Goal: Check status: Check status

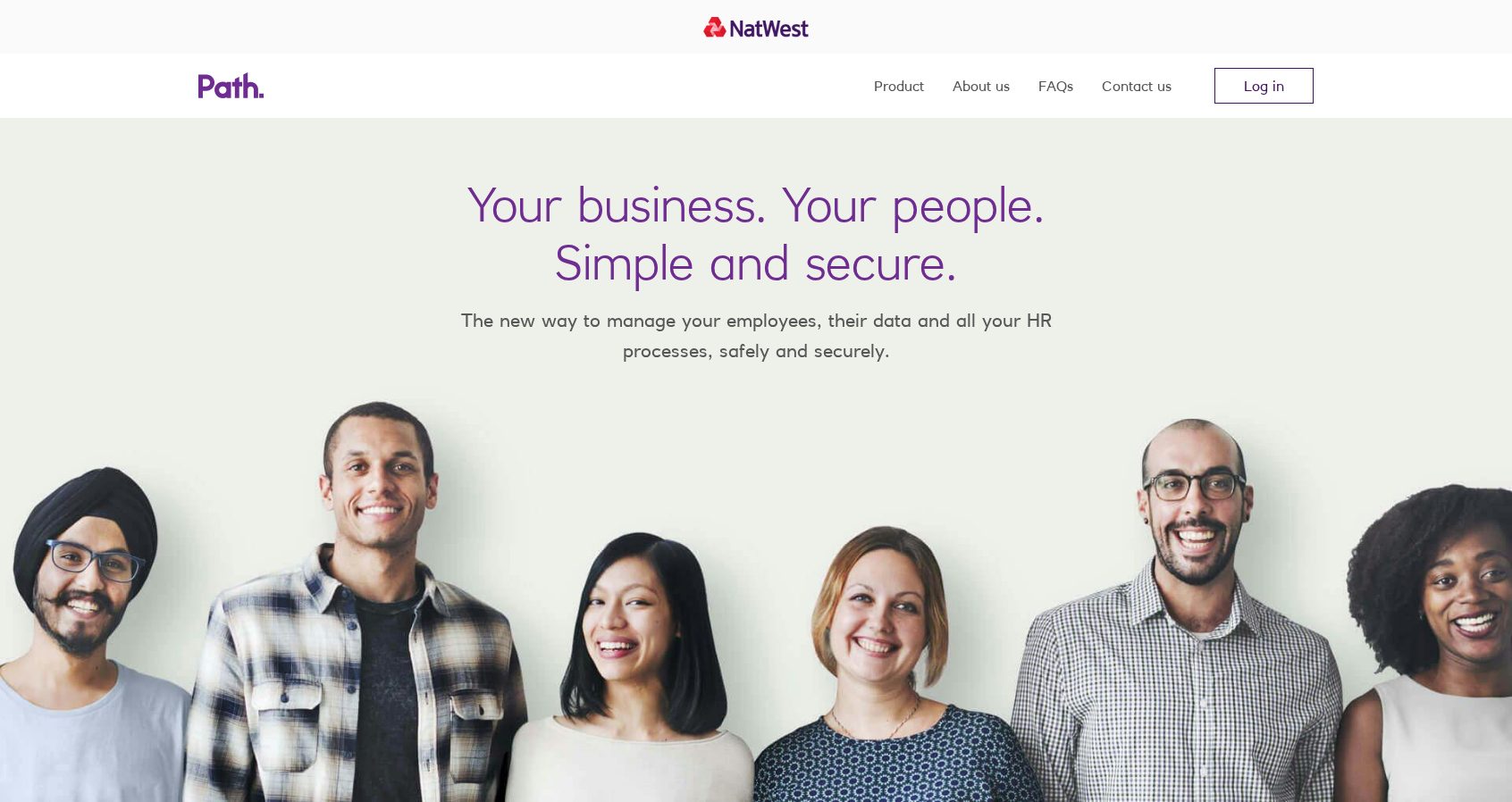
click at [1258, 87] on link "Log in" at bounding box center [1264, 85] width 99 height 36
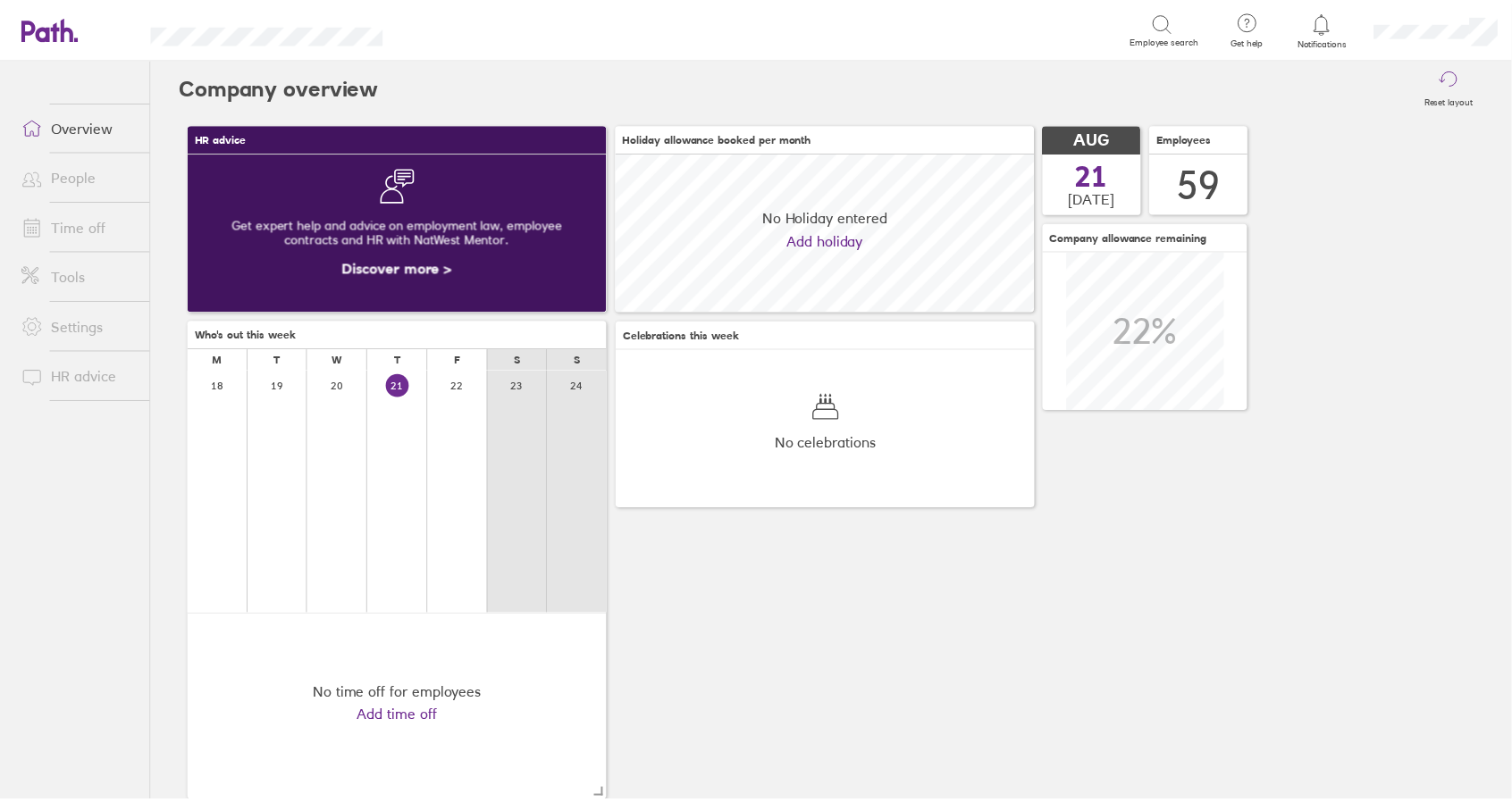
scroll to position [159, 422]
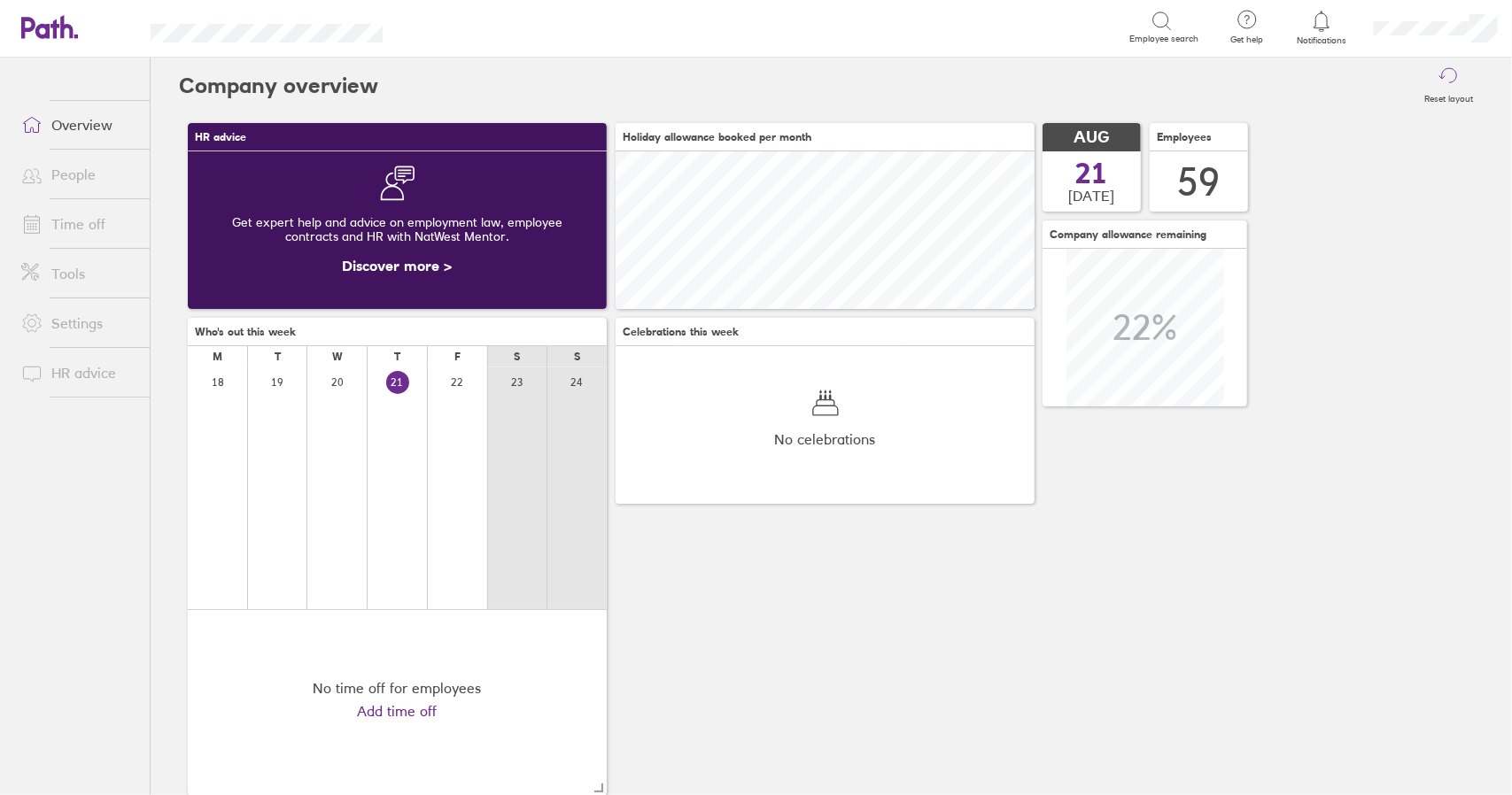
click at [80, 222] on link "Time off" at bounding box center [79, 224] width 143 height 35
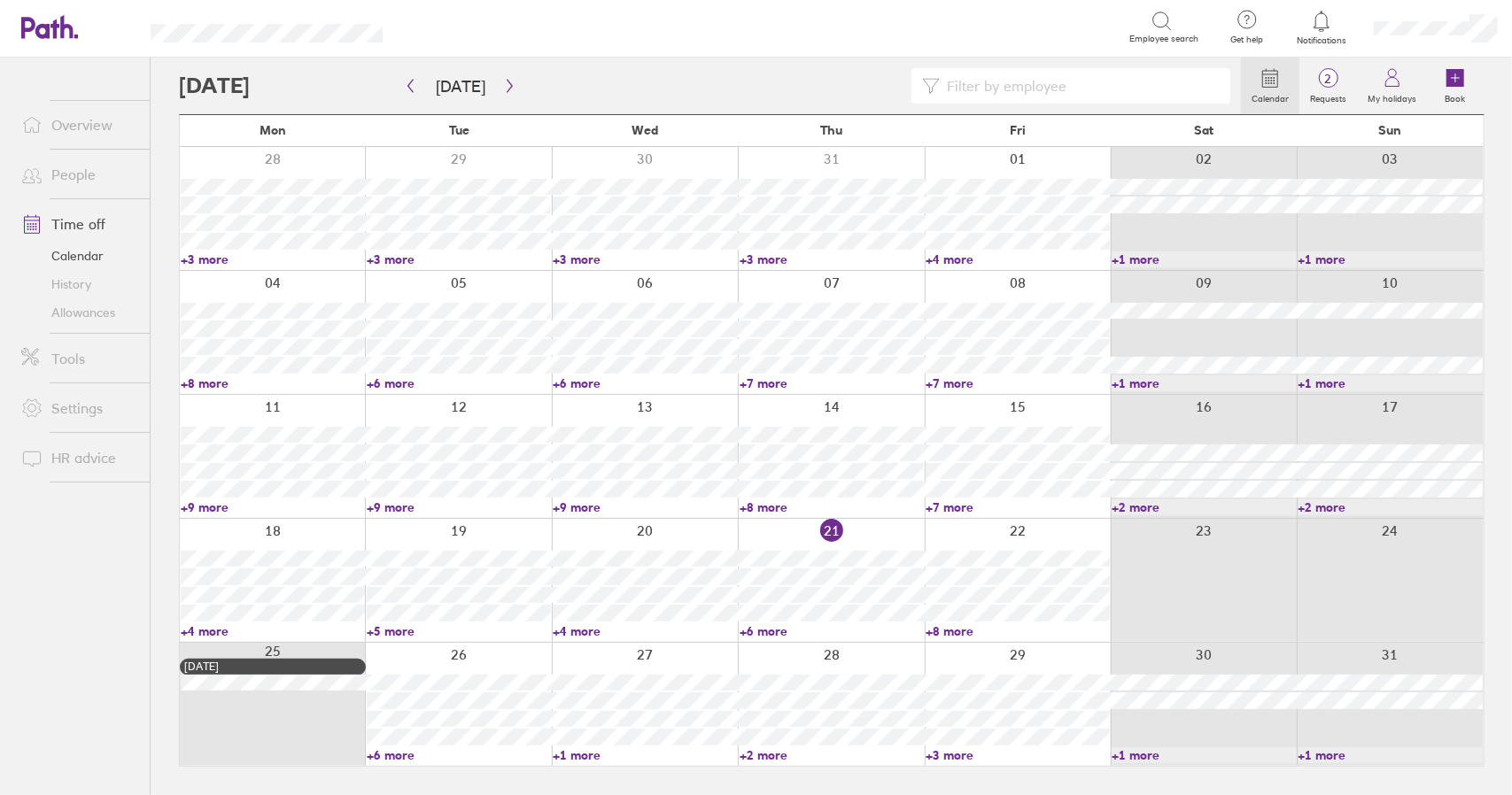
drag, startPoint x: 957, startPoint y: 632, endPoint x: 1008, endPoint y: 504, distance: 137.8
click at [957, 632] on link "+8 more" at bounding box center [1018, 631] width 184 height 16
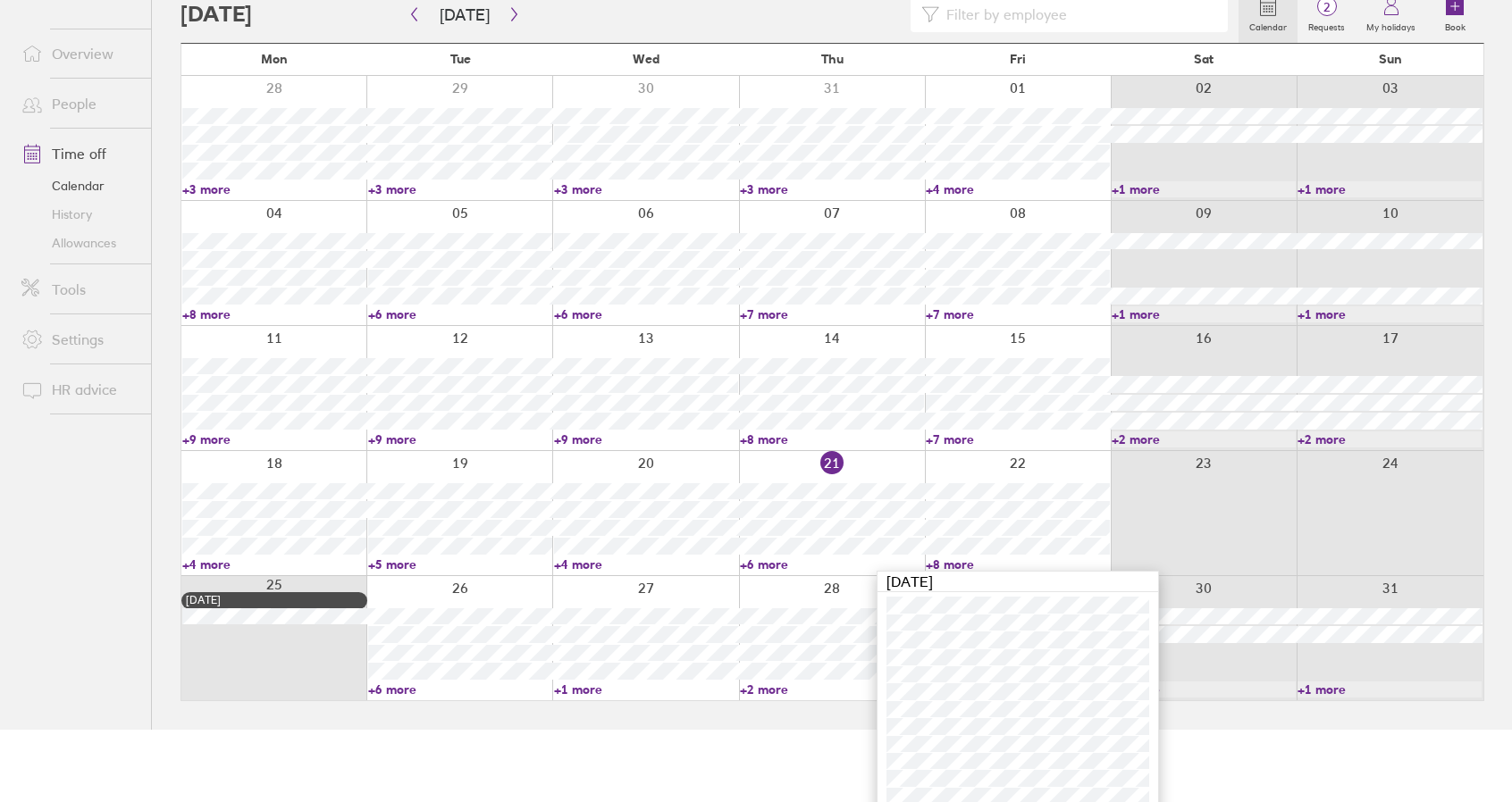
scroll to position [83, 0]
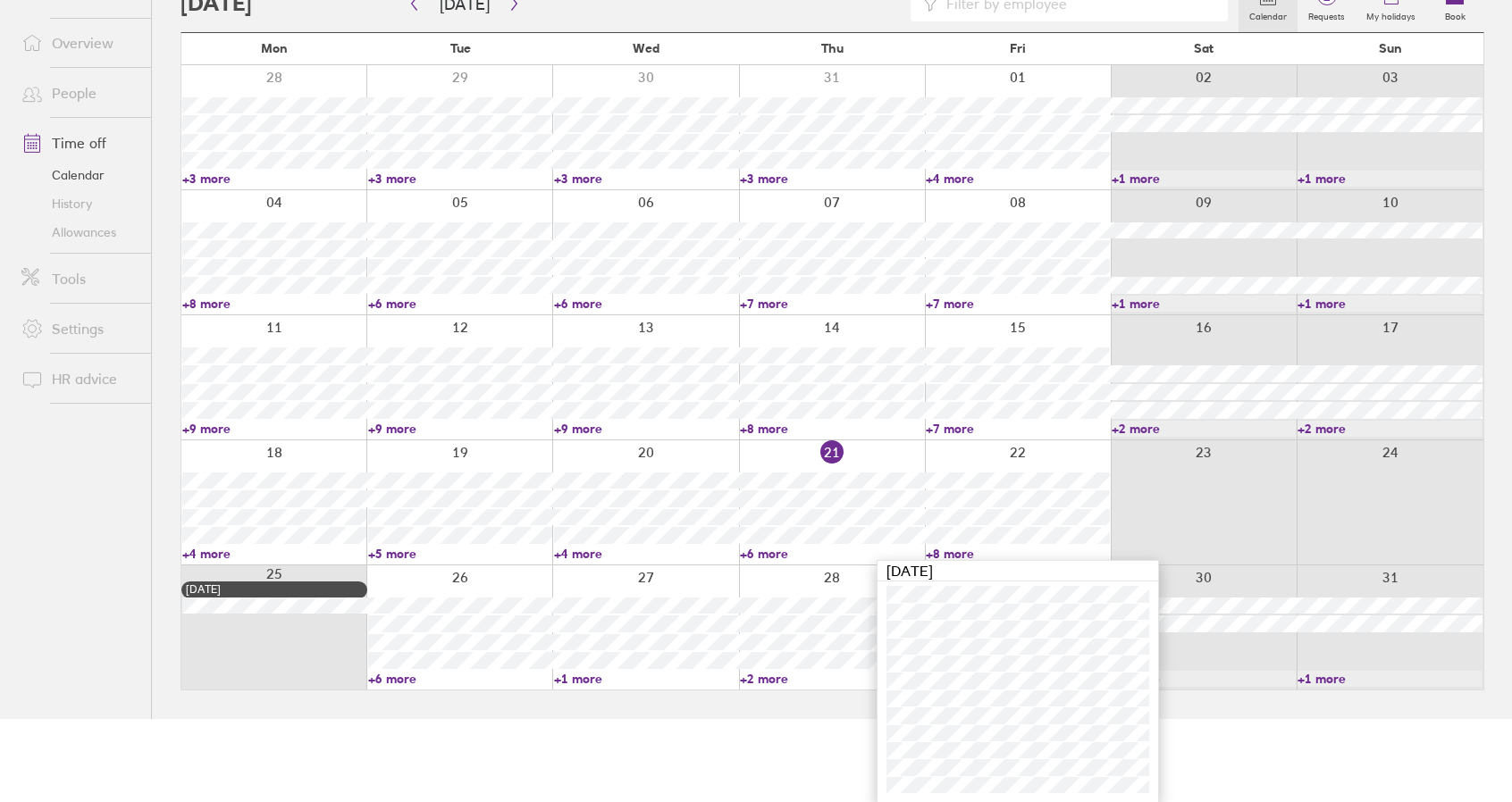
click at [400, 682] on link "+6 more" at bounding box center [460, 678] width 184 height 16
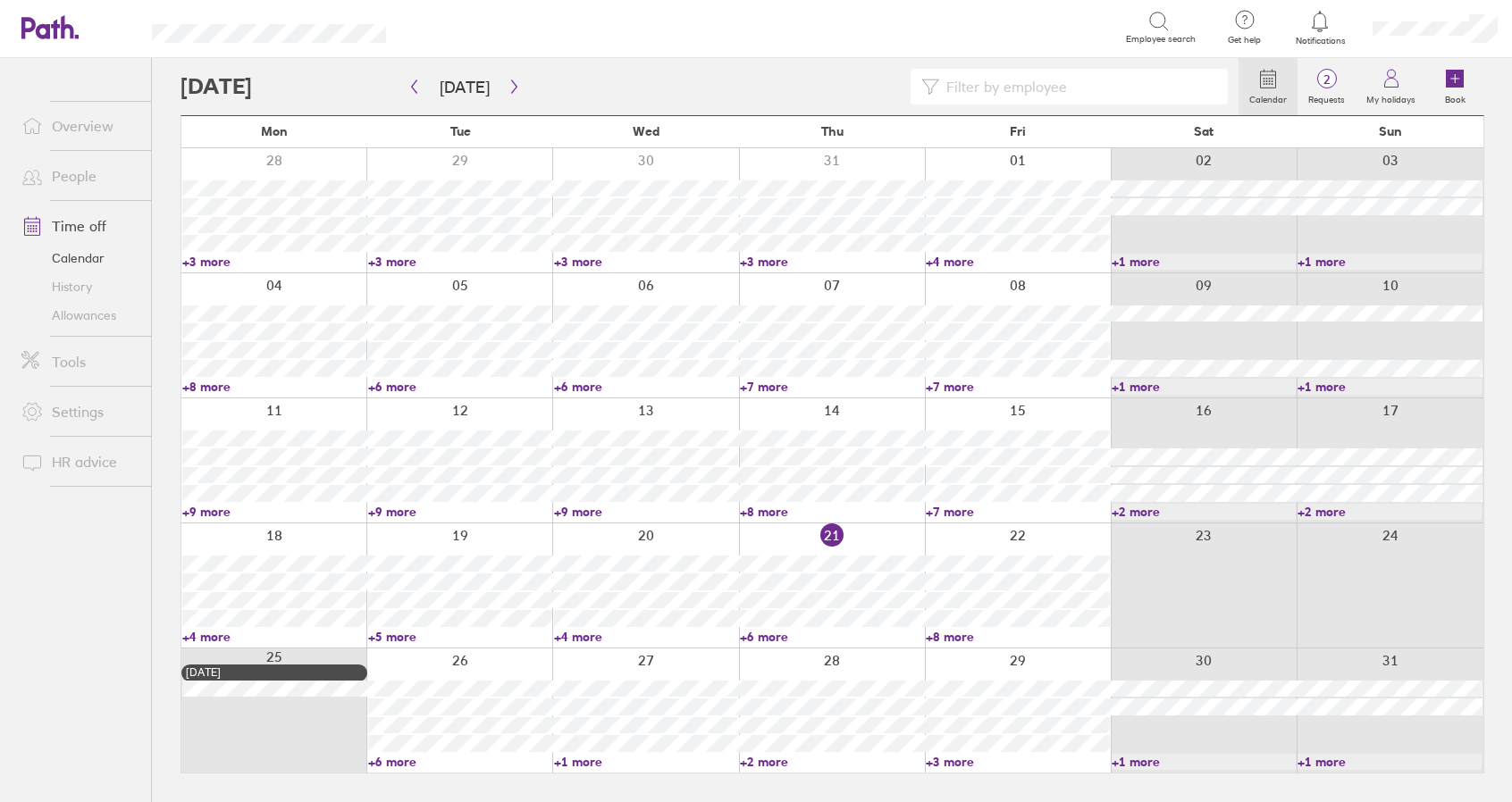
scroll to position [0, 0]
click at [394, 758] on link "+6 more" at bounding box center [463, 762] width 185 height 16
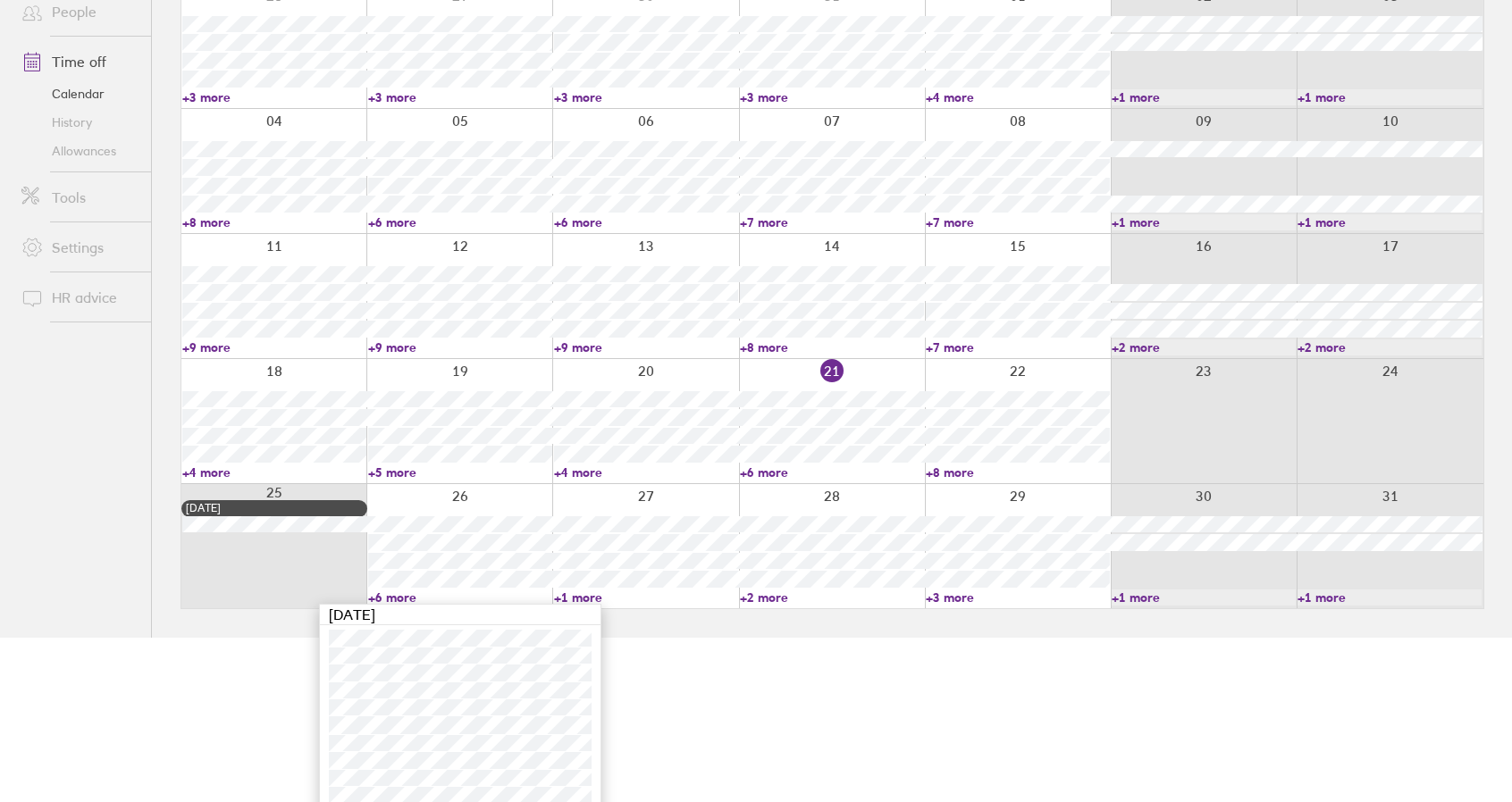
scroll to position [175, 0]
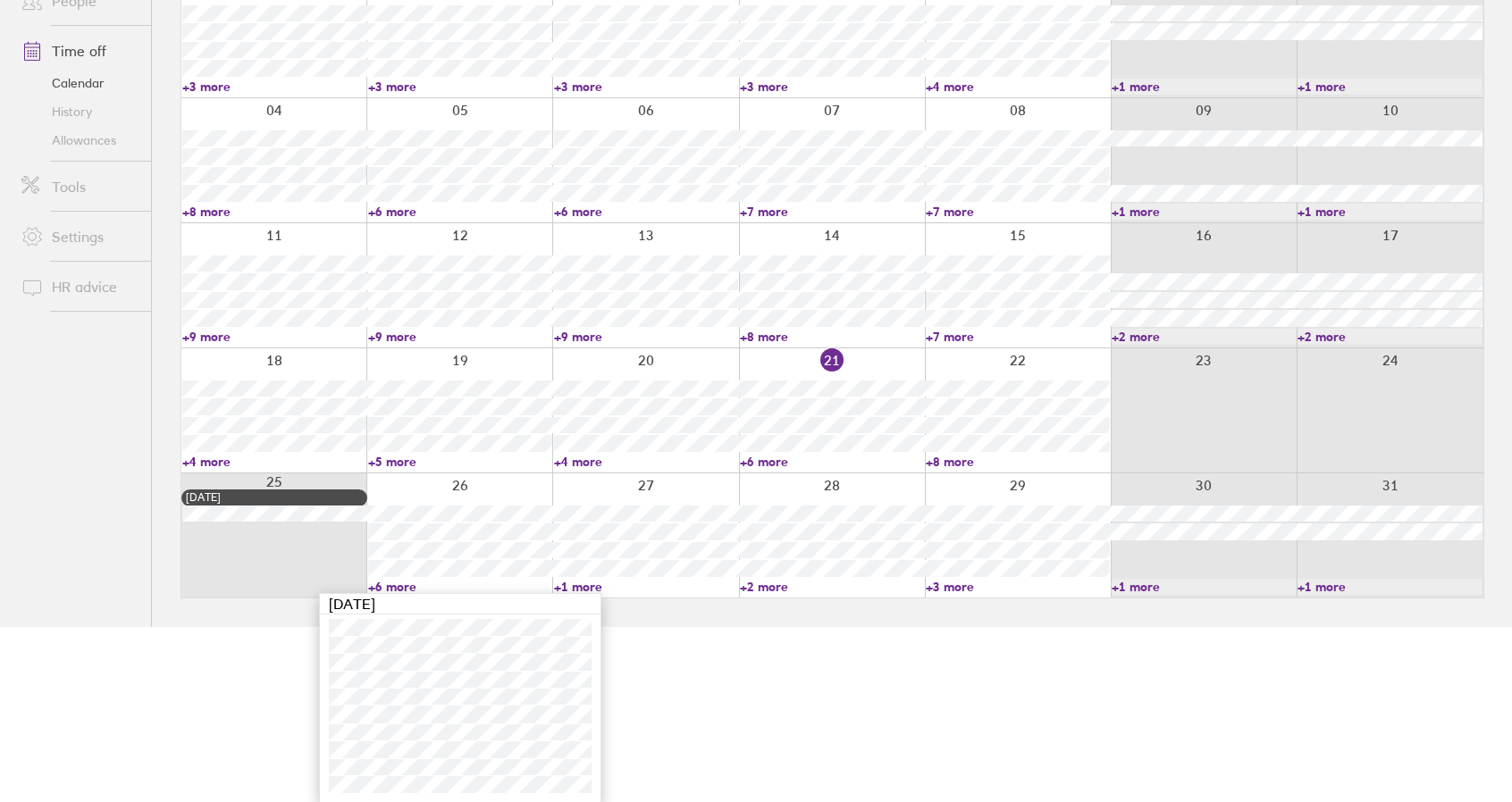
click at [402, 585] on link "+6 more" at bounding box center [460, 587] width 184 height 16
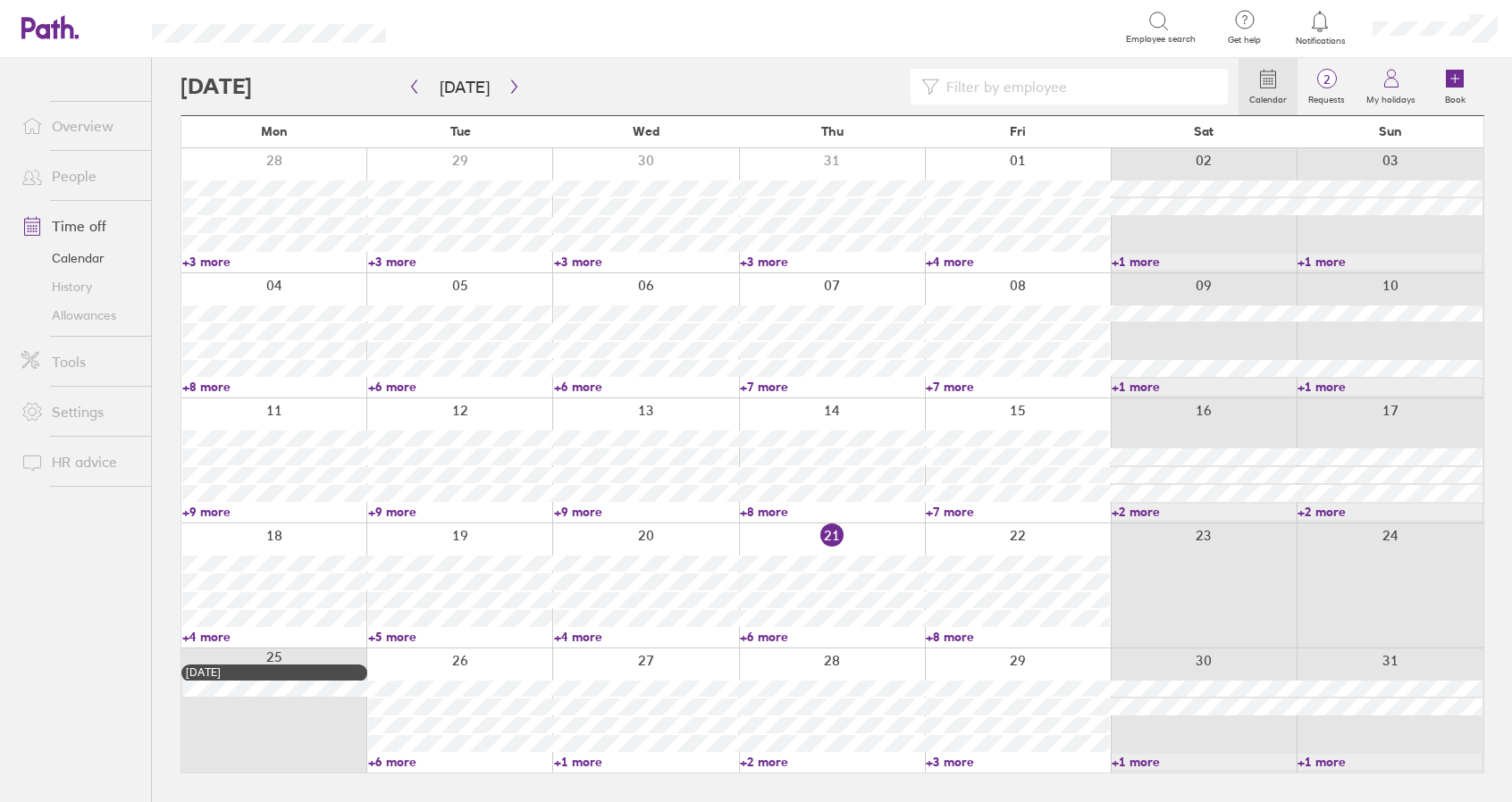
scroll to position [0, 0]
click at [960, 641] on link "+8 more" at bounding box center [1027, 636] width 185 height 16
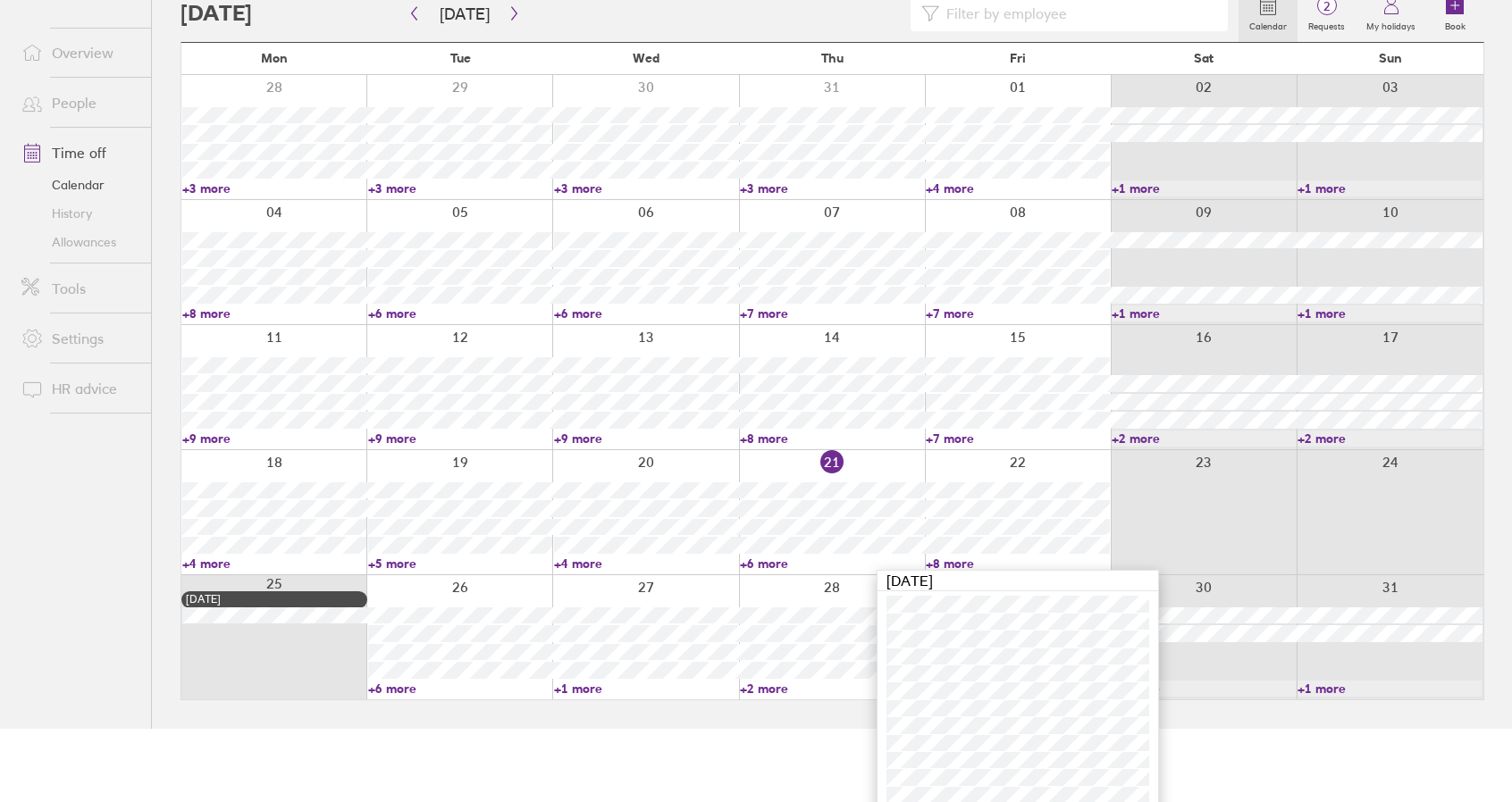
scroll to position [83, 0]
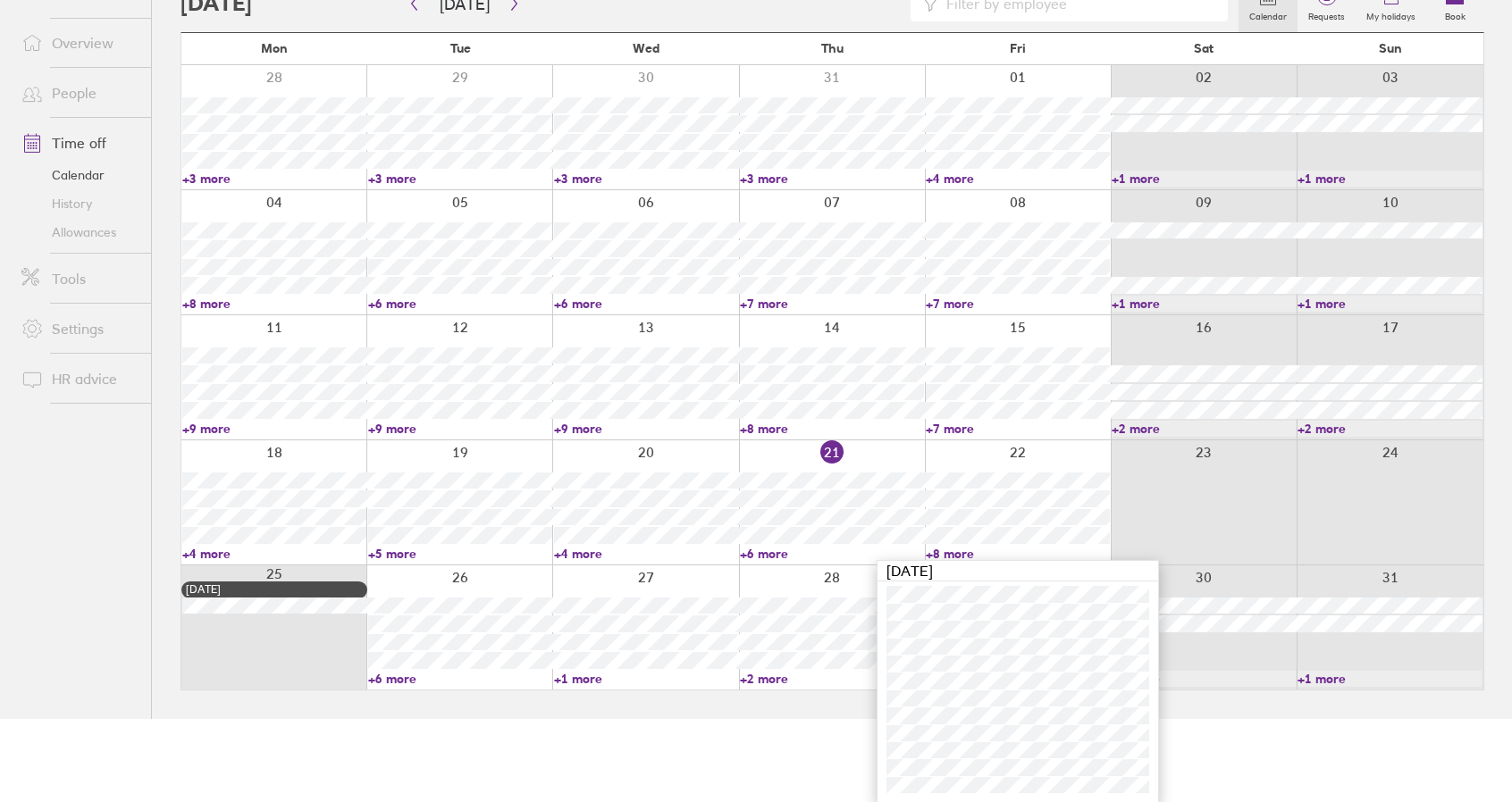
click at [953, 551] on link "+8 more" at bounding box center [1017, 554] width 184 height 16
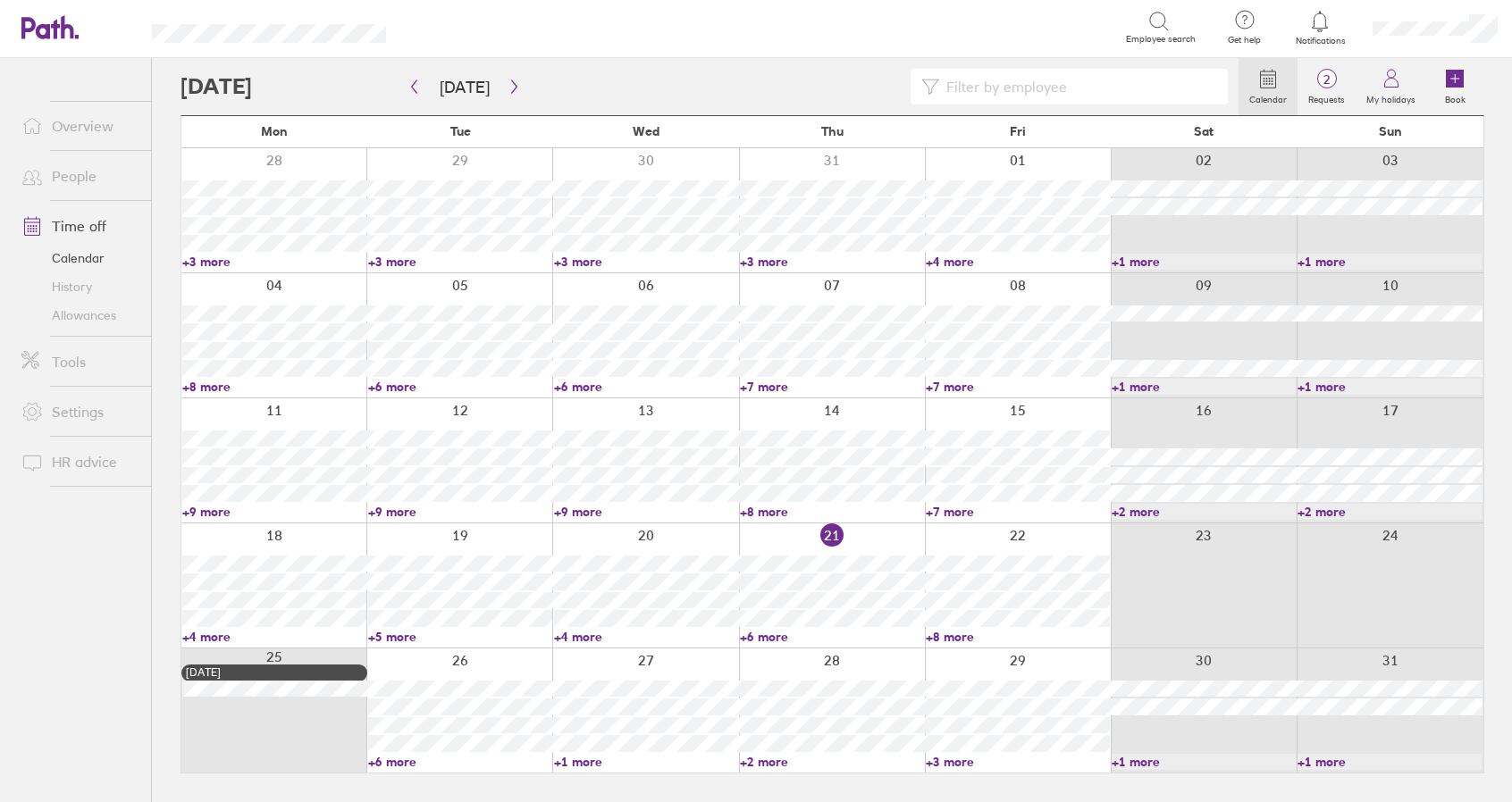
scroll to position [0, 0]
click at [772, 632] on link "+6 more" at bounding box center [838, 636] width 185 height 16
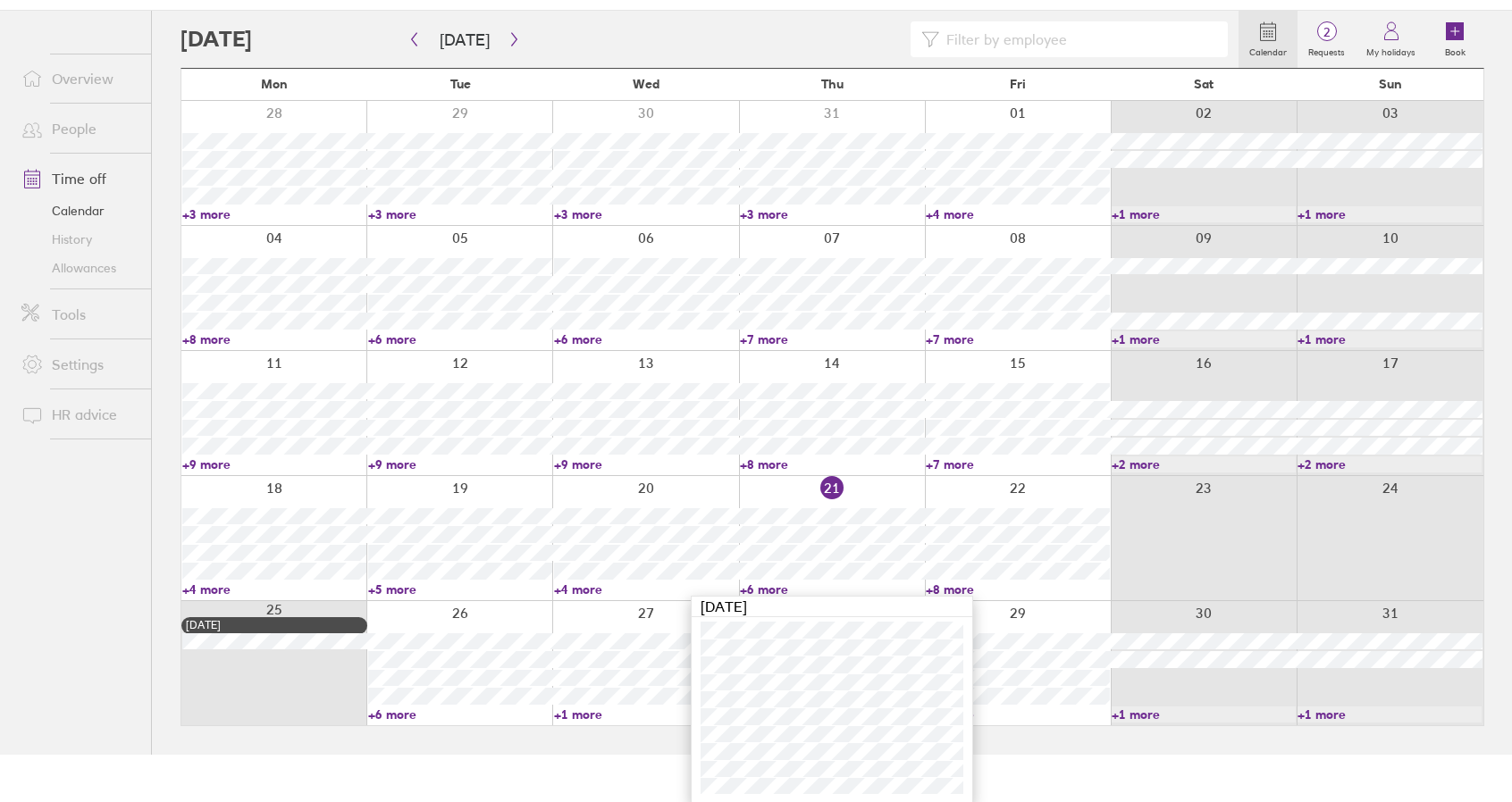
scroll to position [49, 0]
click at [769, 586] on link "+6 more" at bounding box center [832, 588] width 184 height 16
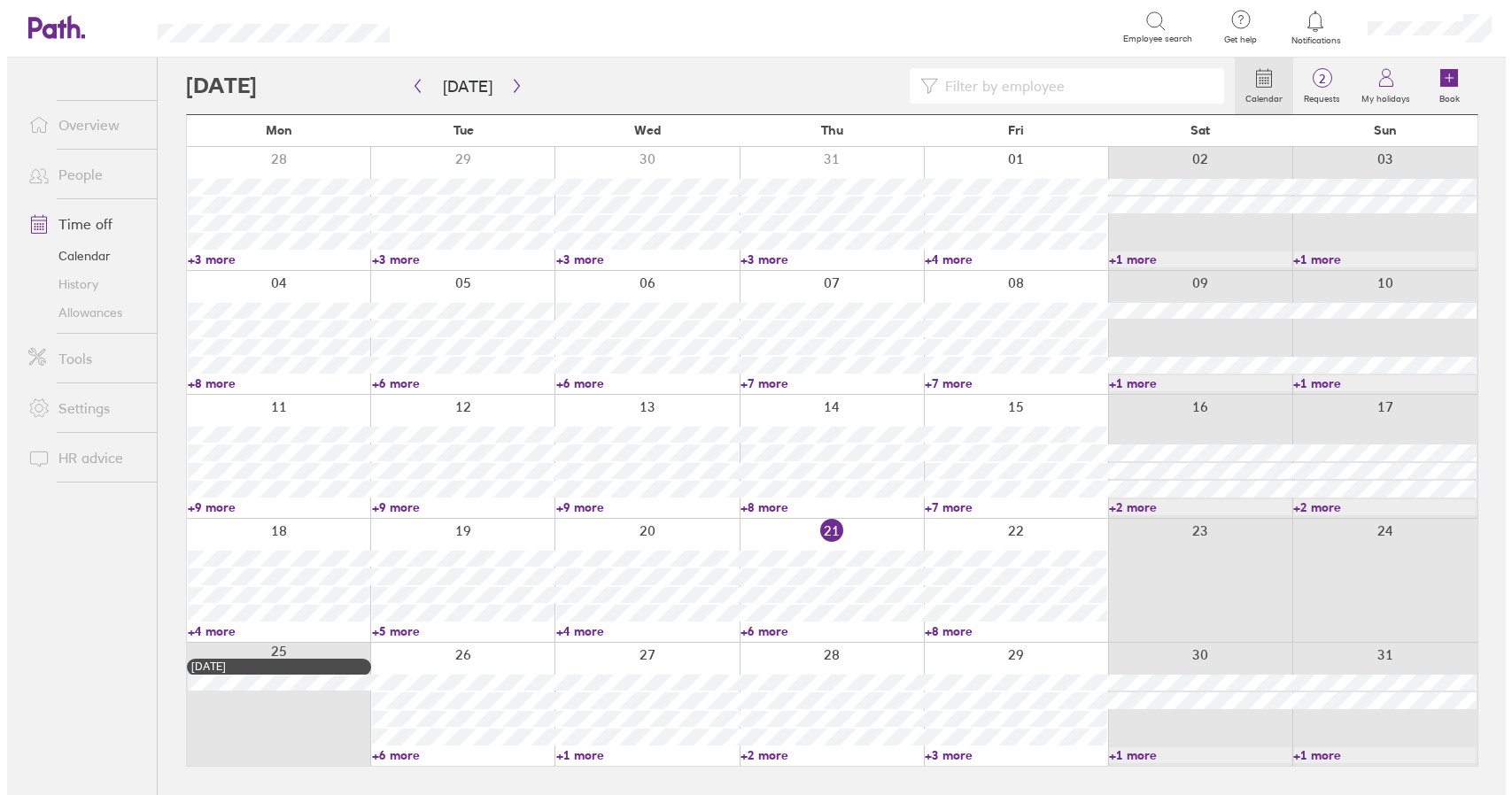
scroll to position [0, 0]
